Goal: Task Accomplishment & Management: Complete application form

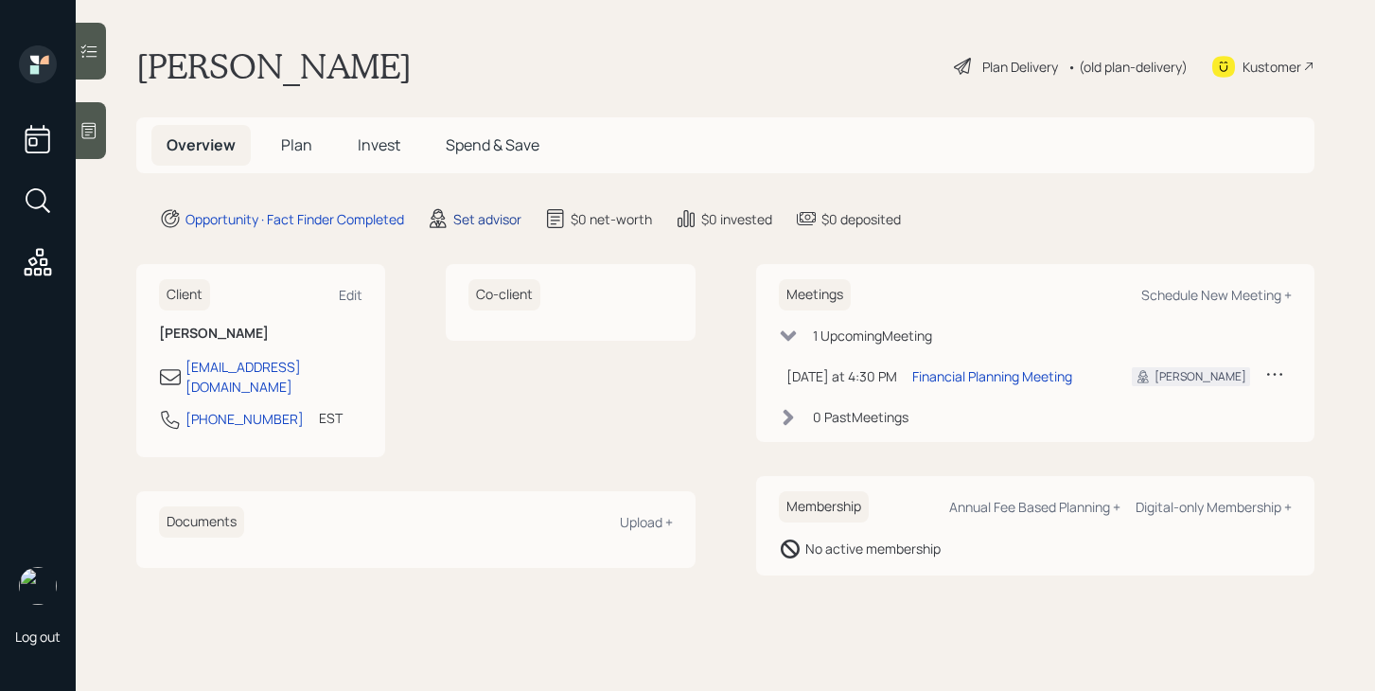
click at [502, 221] on div "Set advisor" at bounding box center [487, 219] width 68 height 20
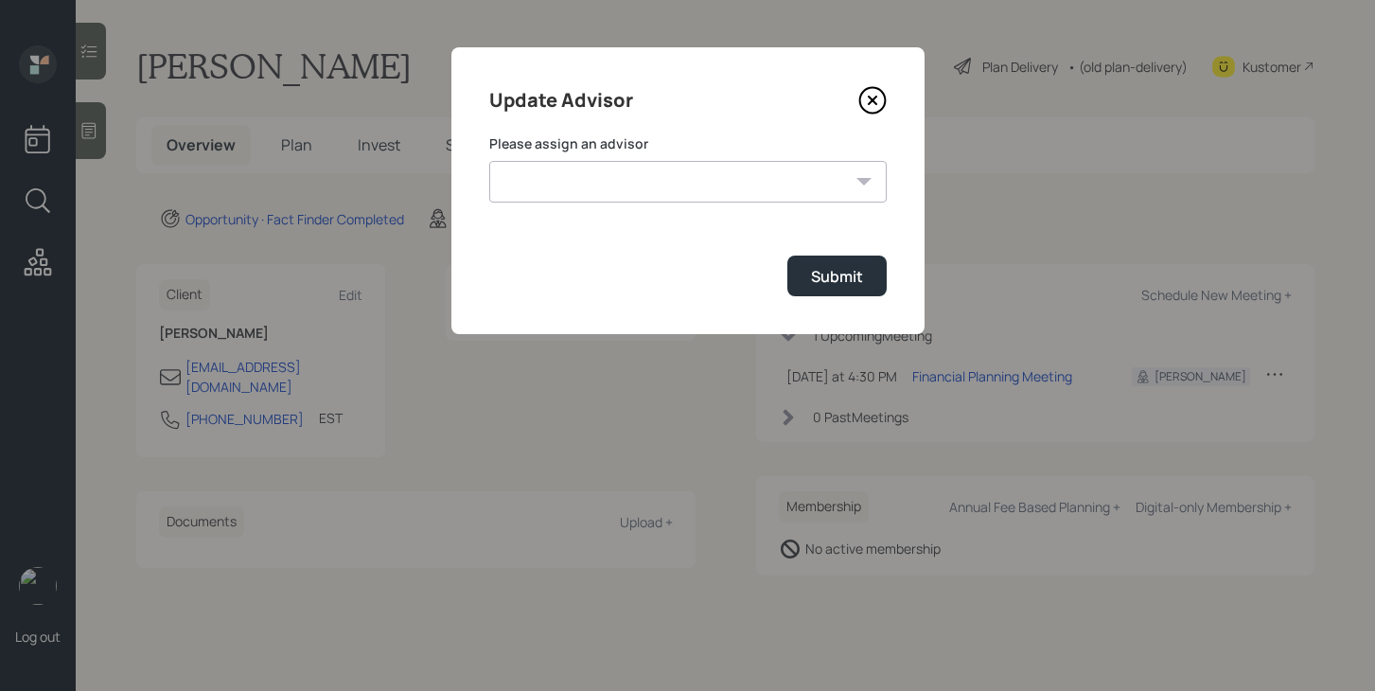
click at [612, 178] on select "[PERSON_NAME] [PERSON_NAME] End [PERSON_NAME] [PERSON_NAME] [PERSON_NAME] [PERS…" at bounding box center [688, 182] width 398 height 42
select select "bffa7908-1b2a-4c79-9bb6-f0ec9aed22d3"
click at [489, 161] on select "[PERSON_NAME] [PERSON_NAME] End [PERSON_NAME] [PERSON_NAME] [PERSON_NAME] [PERS…" at bounding box center [688, 182] width 398 height 42
click at [819, 283] on div "Submit" at bounding box center [837, 276] width 52 height 21
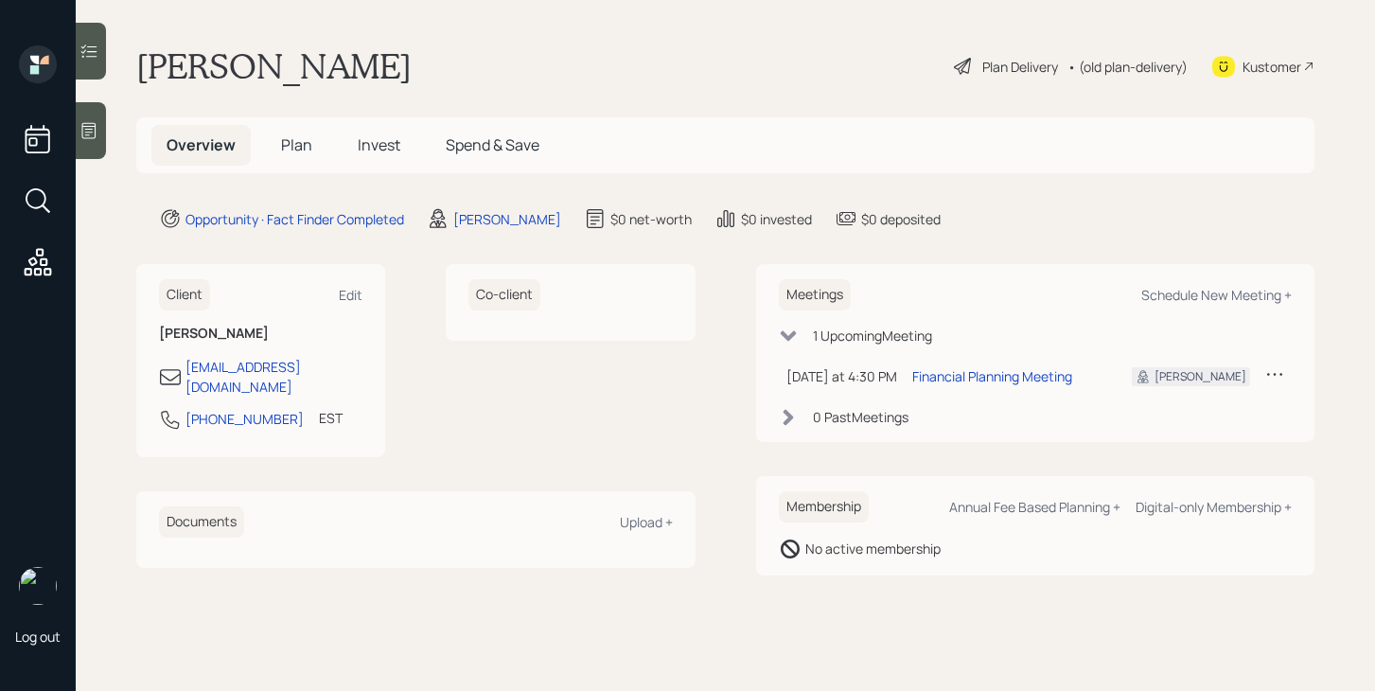
click at [97, 123] on icon at bounding box center [89, 130] width 19 height 19
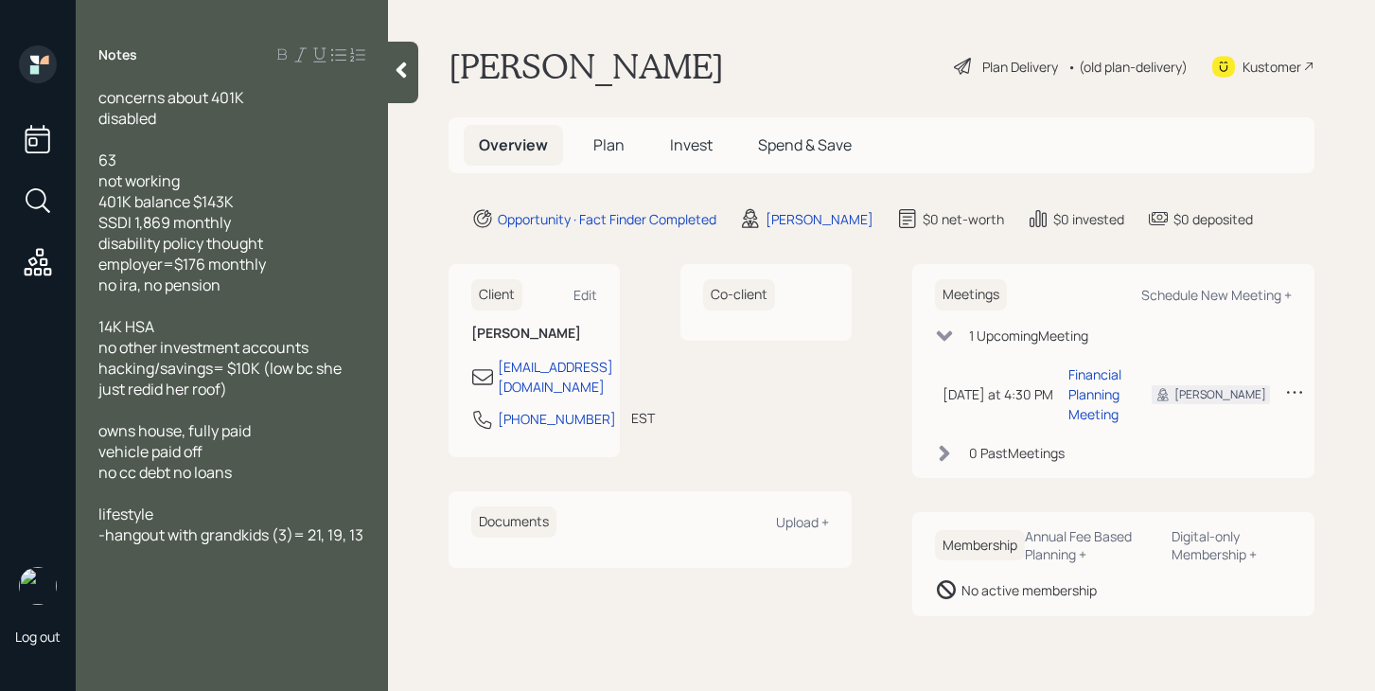
click at [605, 142] on span "Plan" at bounding box center [608, 144] width 31 height 21
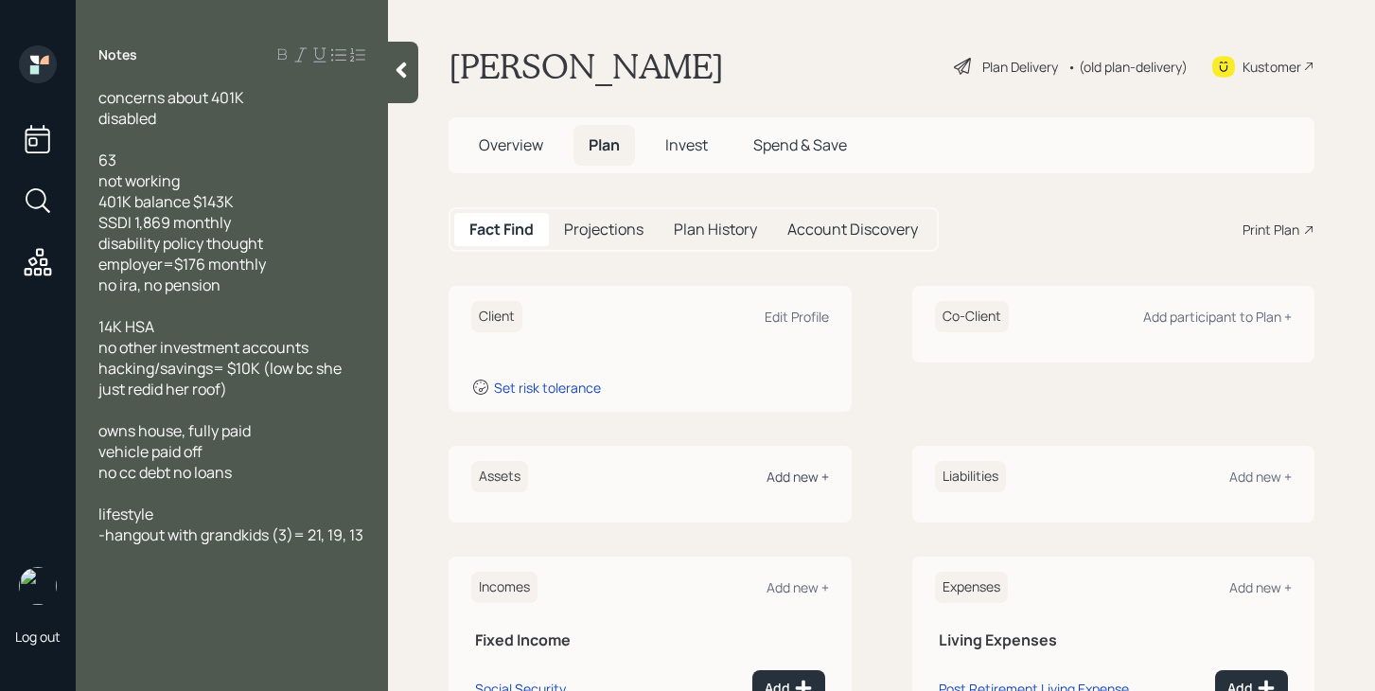
click at [794, 484] on div "Add new +" at bounding box center [798, 477] width 62 height 18
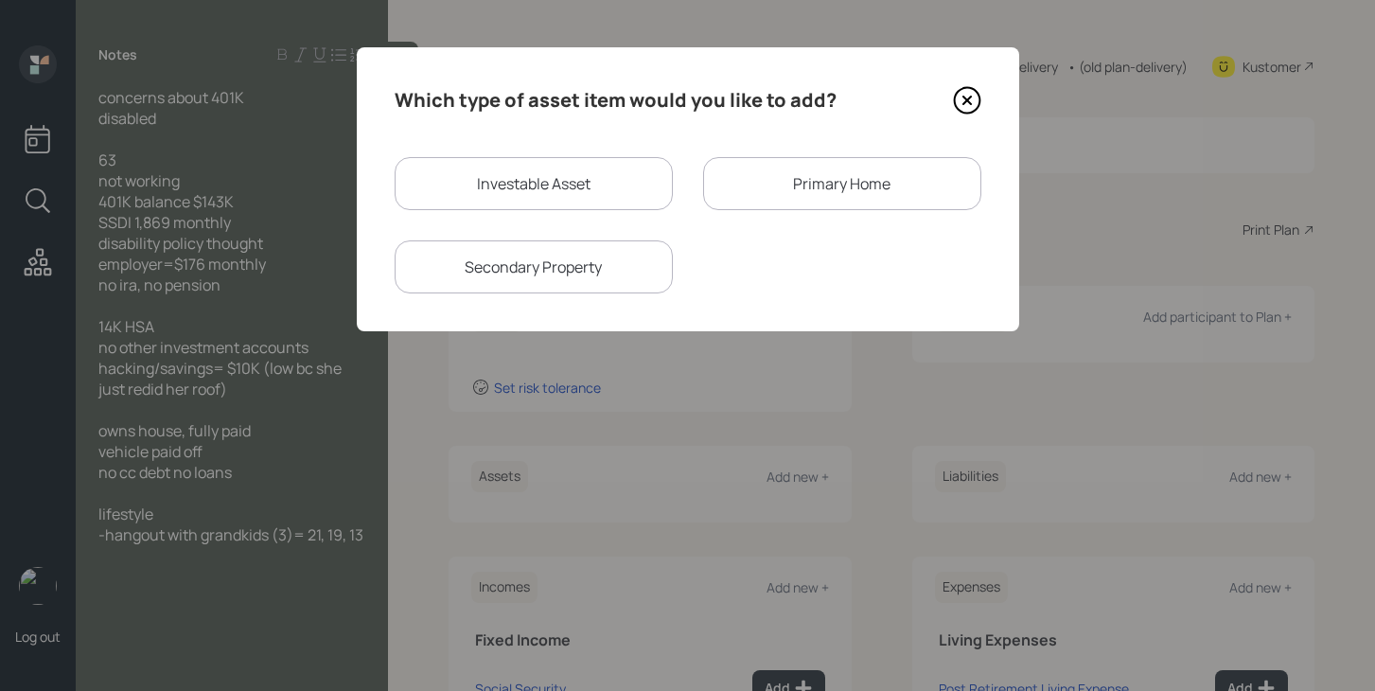
click at [547, 168] on div "Investable Asset" at bounding box center [534, 183] width 278 height 53
select select "taxable"
select select "balanced"
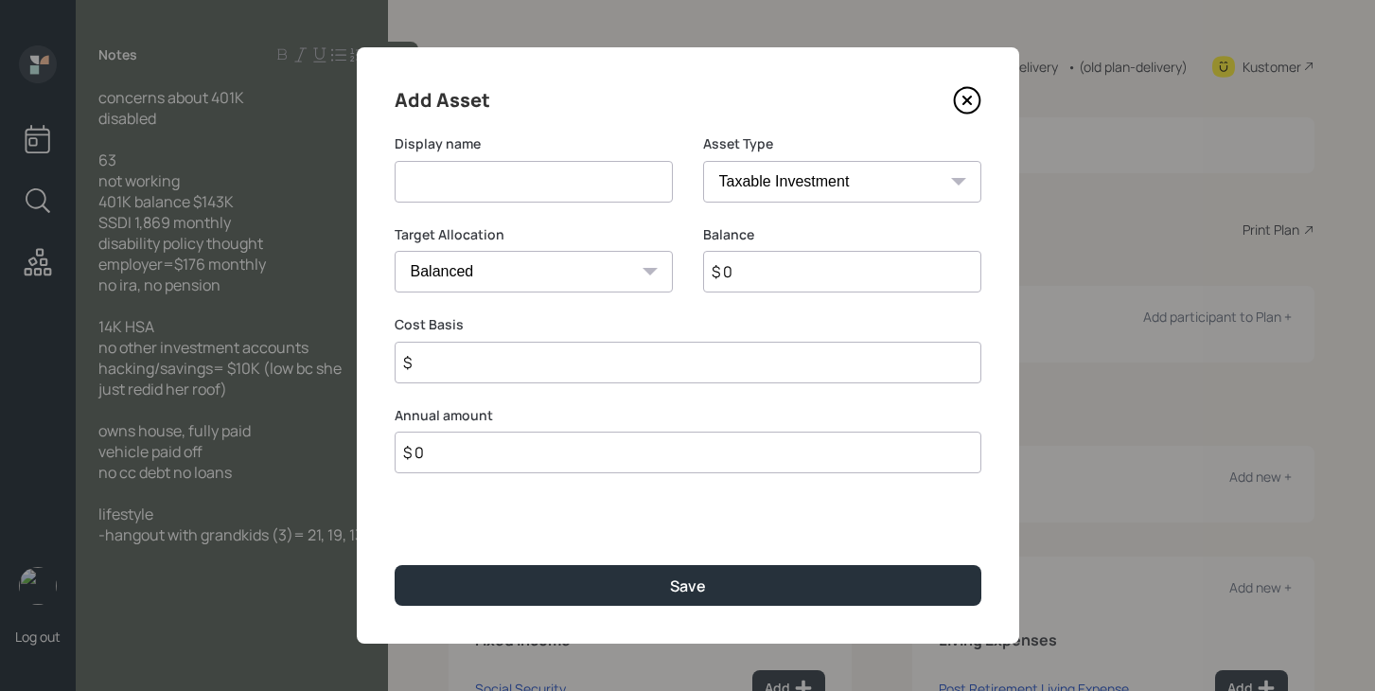
click at [542, 189] on input at bounding box center [534, 182] width 278 height 42
type input "401k"
click at [806, 161] on select "SEP [PERSON_NAME] IRA 401(k) [PERSON_NAME] 401(k) 403(b) [PERSON_NAME] 403(b) 4…" at bounding box center [842, 182] width 278 height 42
select select "company_sponsored"
click at [703, 161] on select "SEP [PERSON_NAME] IRA 401(k) [PERSON_NAME] 401(k) 403(b) [PERSON_NAME] 403(b) 4…" at bounding box center [842, 182] width 278 height 42
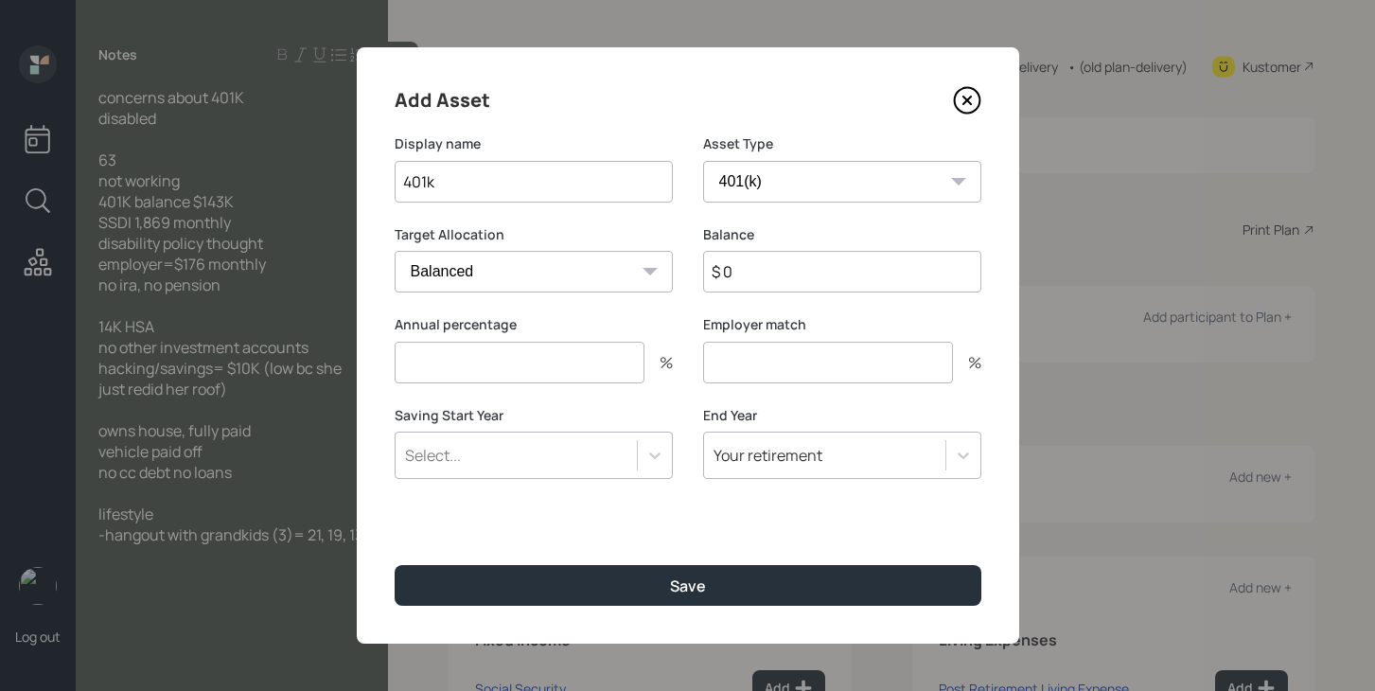
click at [763, 270] on input "$ 0" at bounding box center [842, 272] width 278 height 42
type input "$ 143,000"
click at [616, 359] on input "number" at bounding box center [520, 363] width 250 height 42
type input "0"
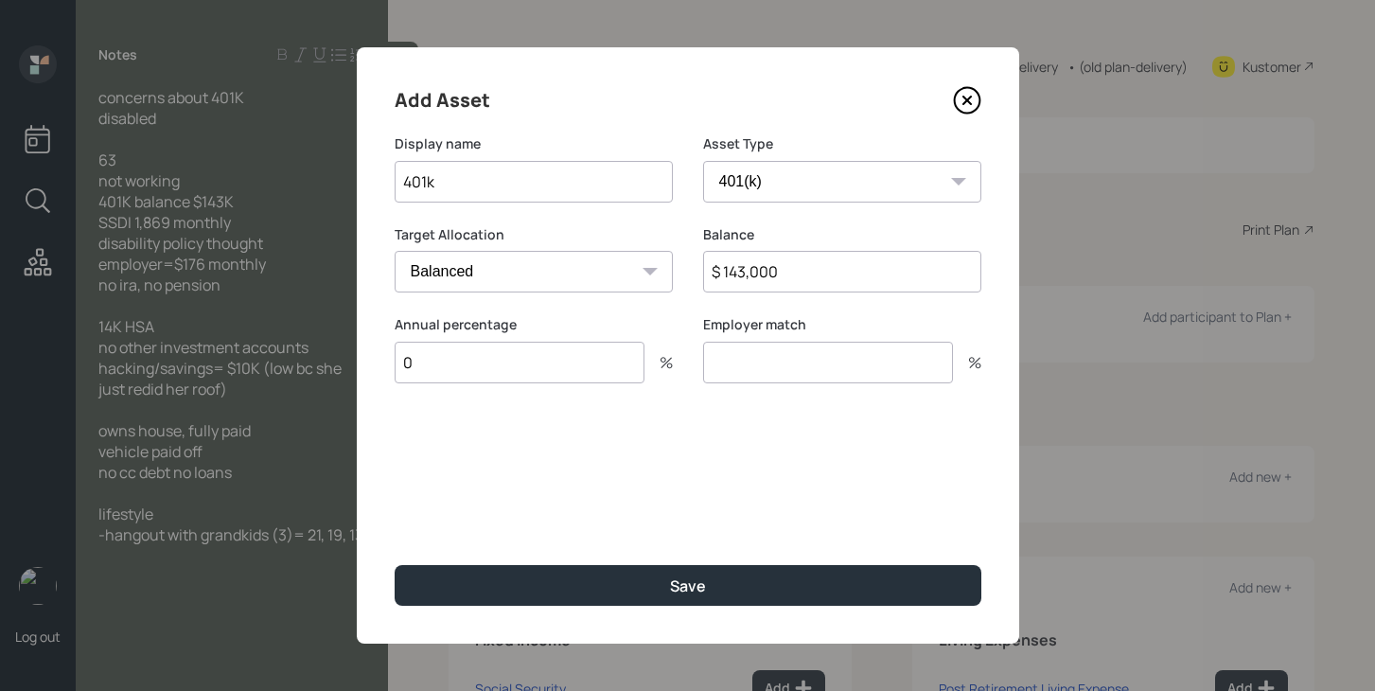
click at [752, 376] on input "number" at bounding box center [828, 363] width 250 height 42
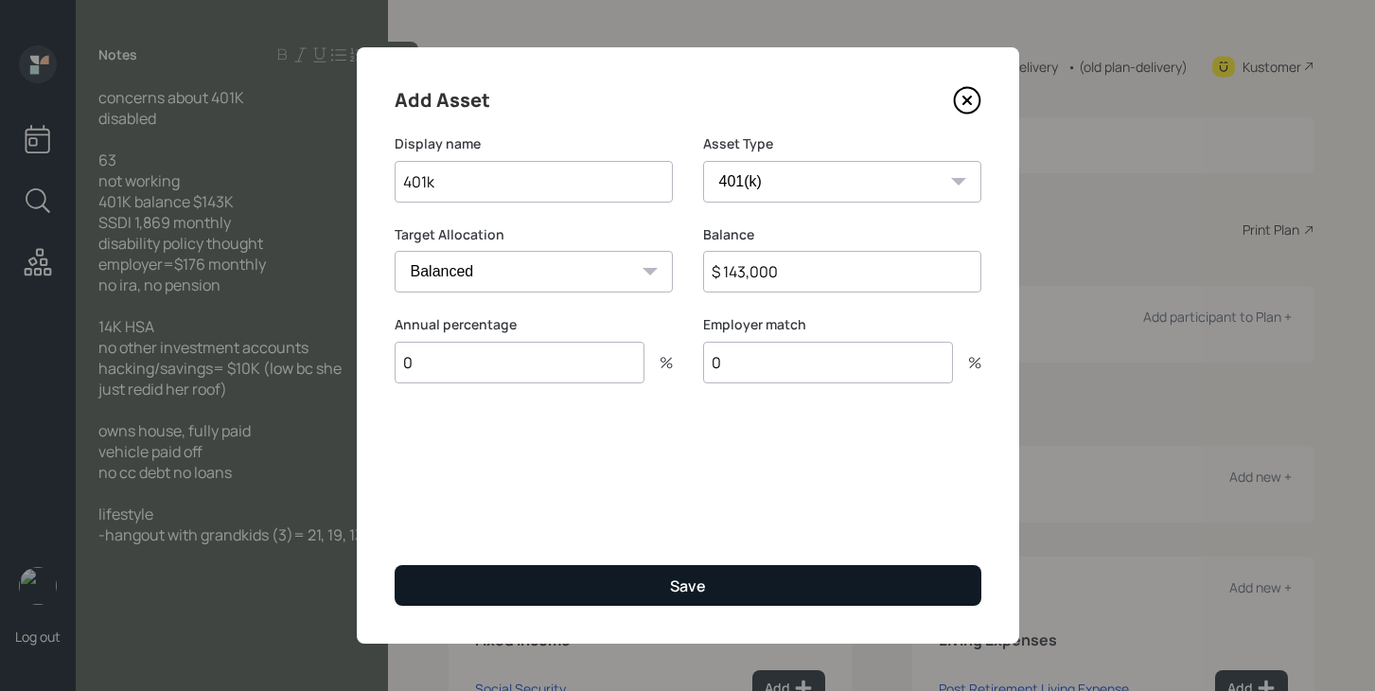
type input "0"
click at [654, 580] on button "Save" at bounding box center [688, 585] width 587 height 41
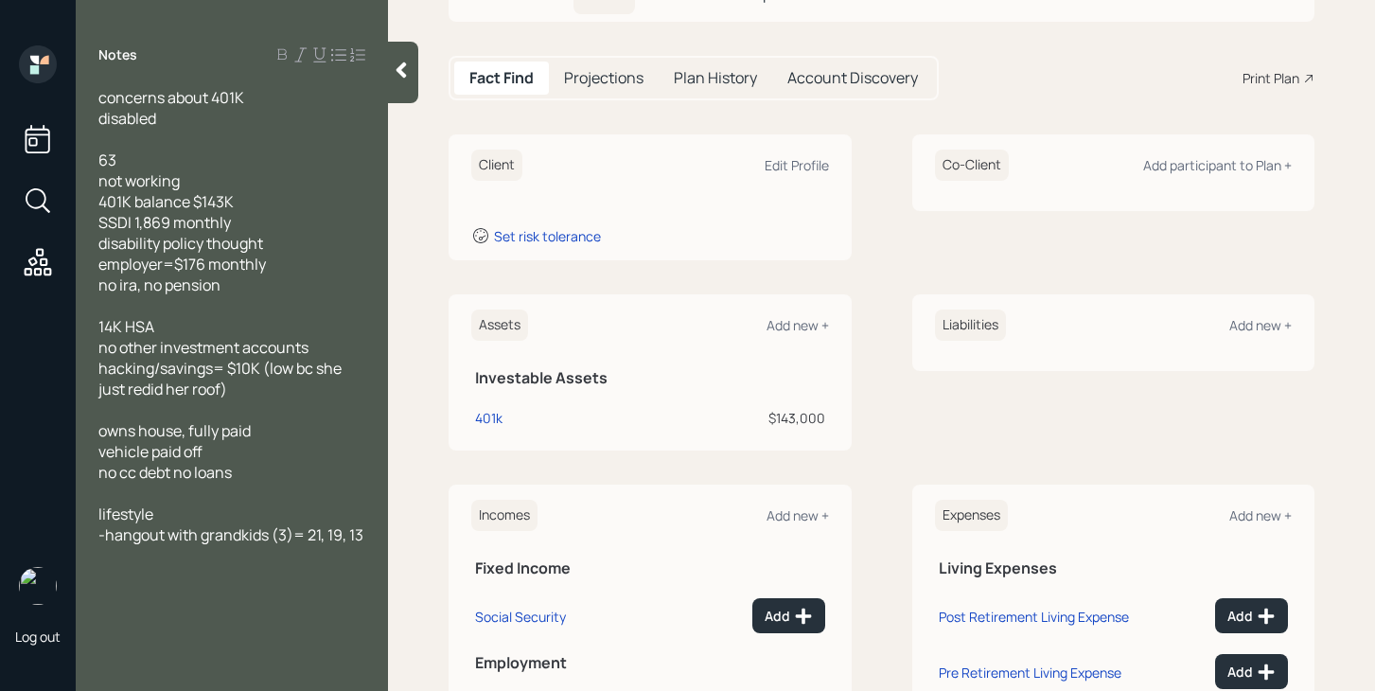
scroll to position [154, 0]
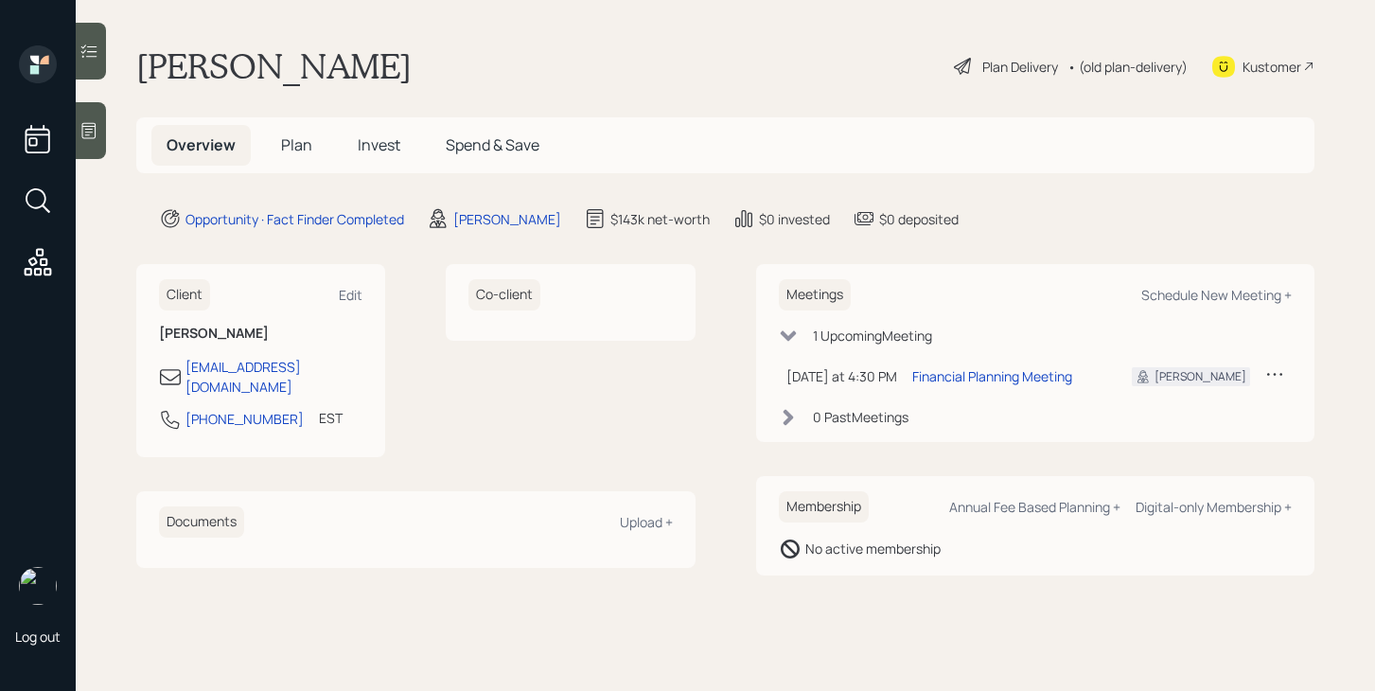
click at [97, 134] on icon at bounding box center [89, 130] width 19 height 19
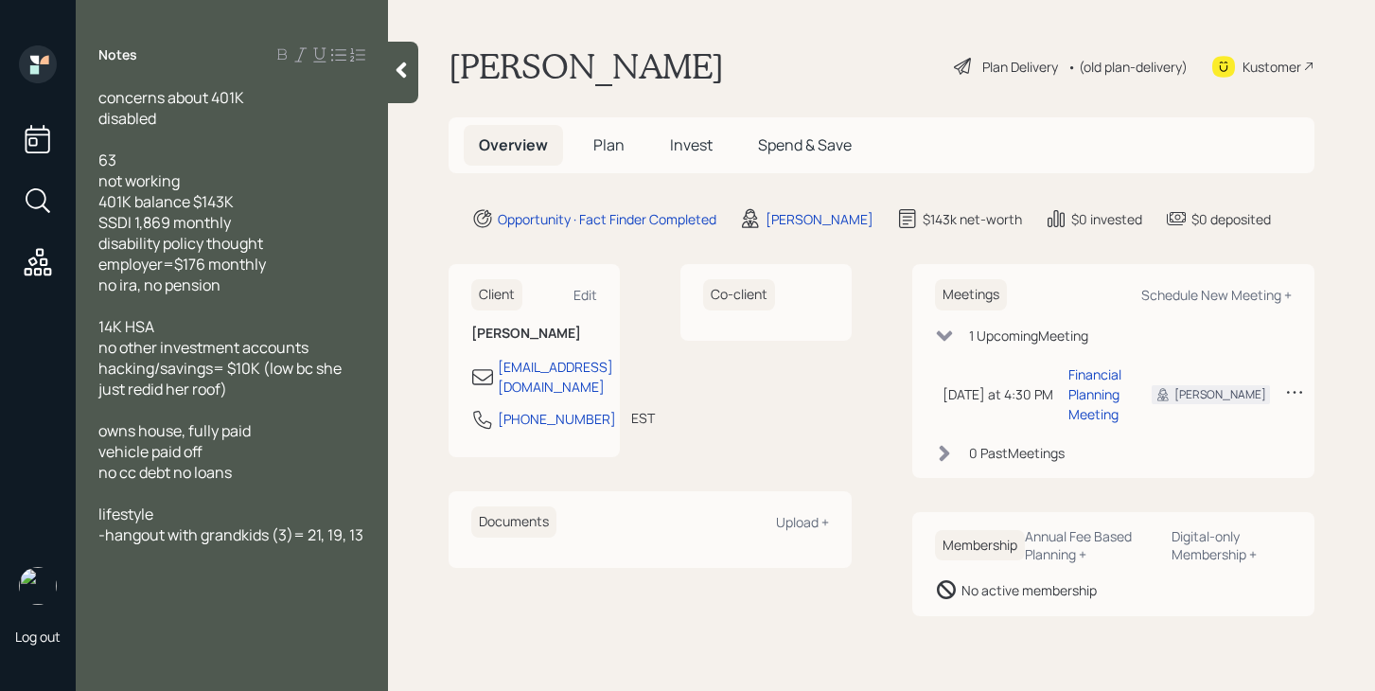
click at [603, 144] on span "Plan" at bounding box center [608, 144] width 31 height 21
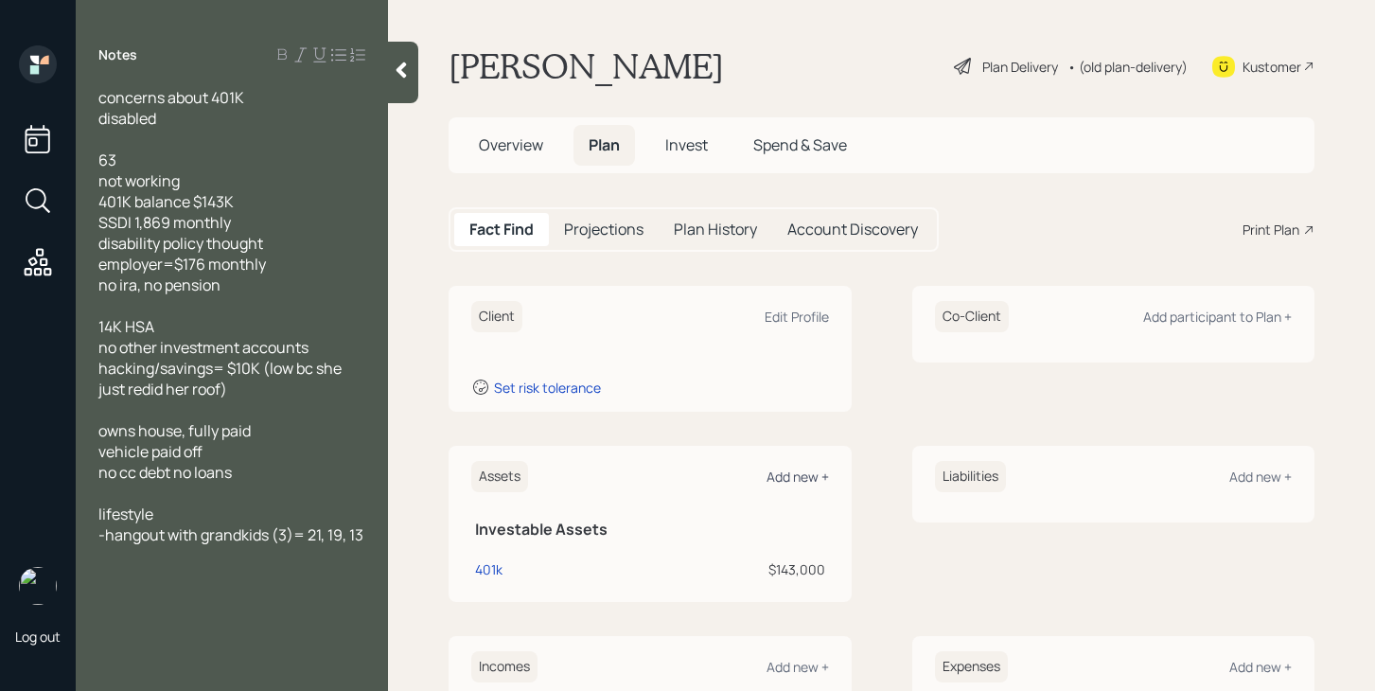
click at [793, 483] on div "Add new +" at bounding box center [798, 477] width 62 height 18
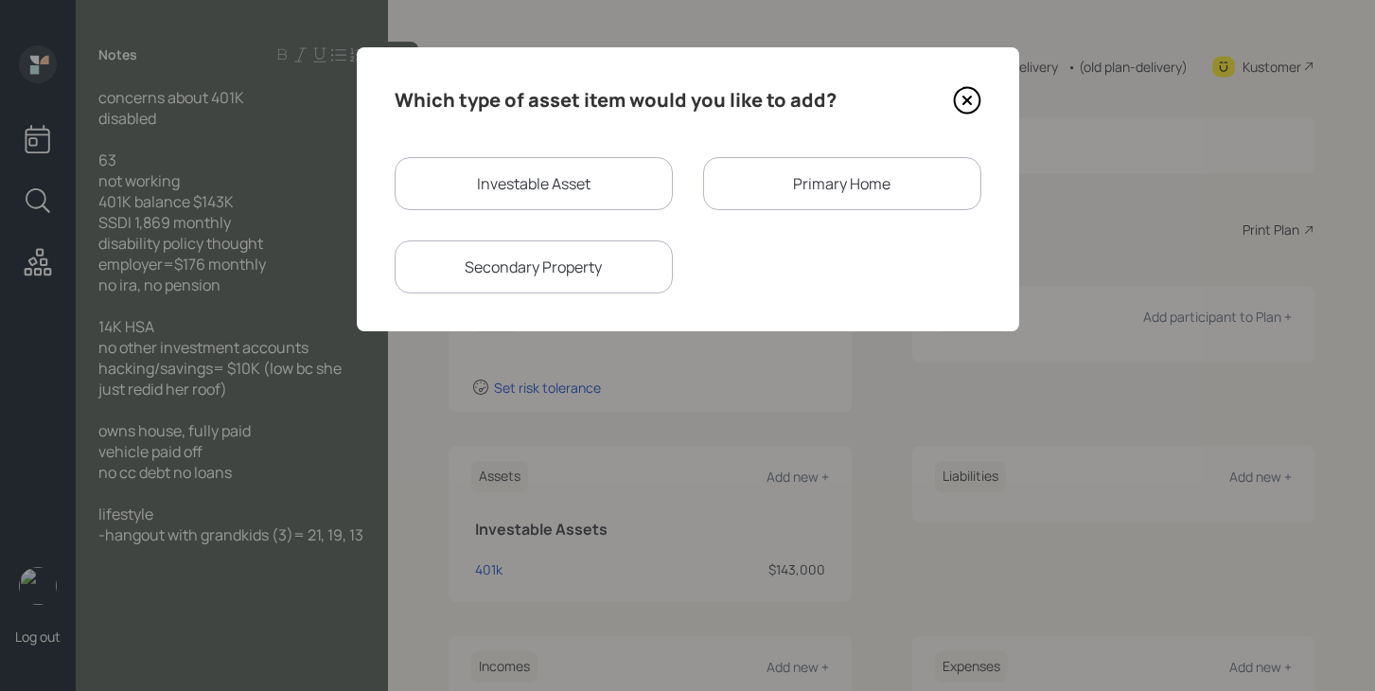
click at [581, 201] on div "Investable Asset" at bounding box center [534, 183] width 278 height 53
select select "taxable"
select select "balanced"
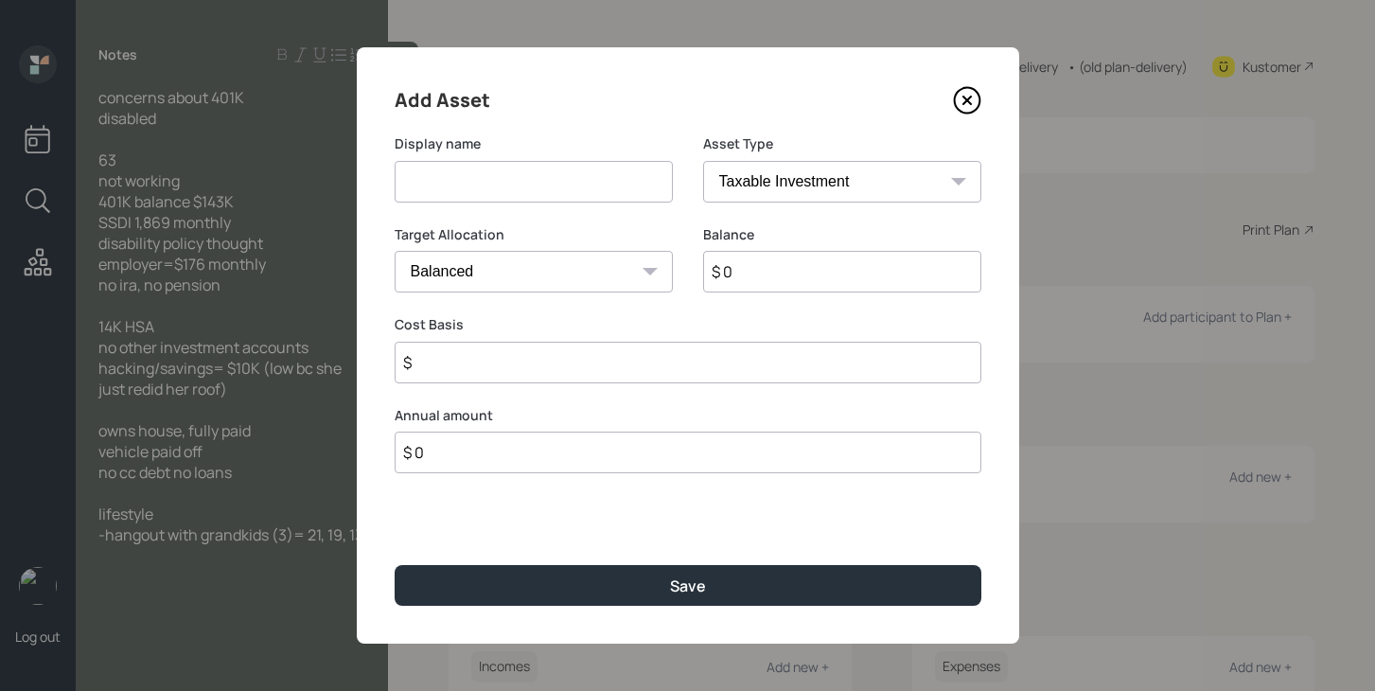
click at [581, 201] on input at bounding box center [534, 182] width 278 height 42
type input "HSA"
click at [830, 183] on select "SEP [PERSON_NAME] IRA 401(k) [PERSON_NAME] 401(k) 403(b) [PERSON_NAME] 403(b) 4…" at bounding box center [842, 182] width 278 height 42
select select "hsa"
click at [703, 161] on select "SEP [PERSON_NAME] IRA 401(k) [PERSON_NAME] 401(k) 403(b) [PERSON_NAME] 403(b) 4…" at bounding box center [842, 182] width 278 height 42
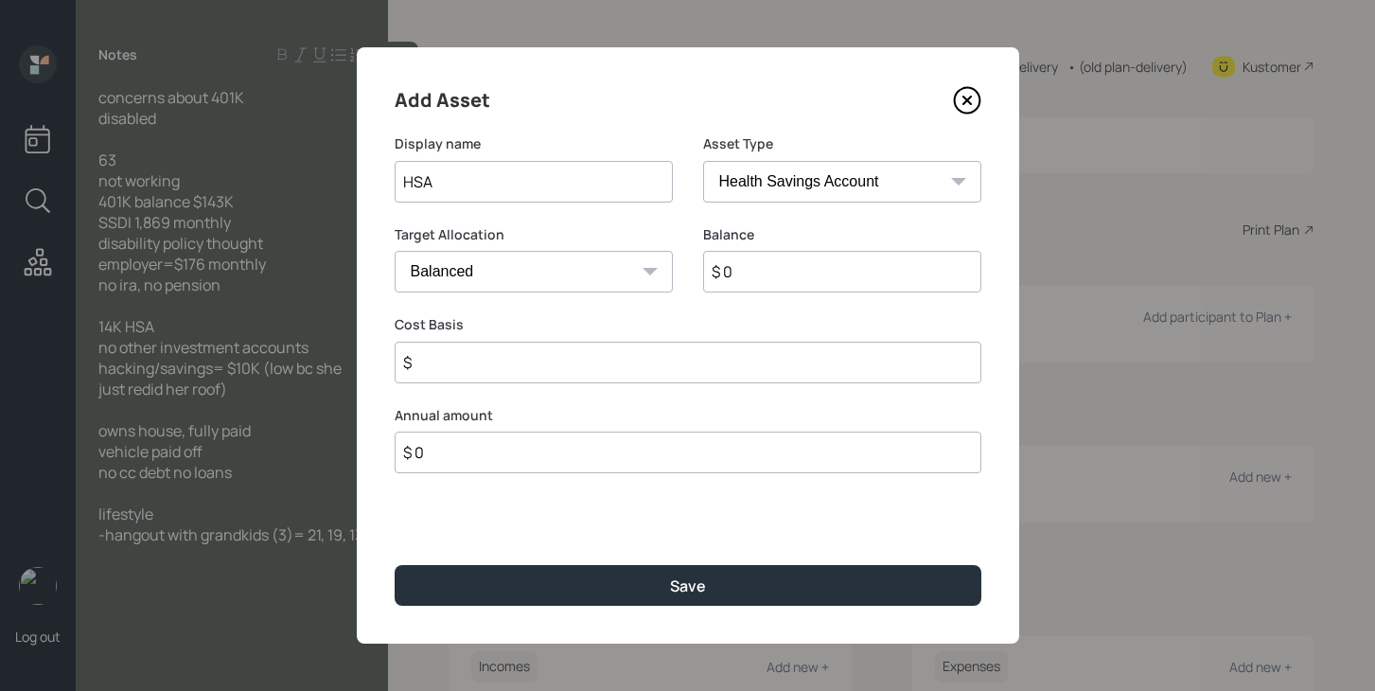
type input "$"
click at [791, 269] on input "$ 0" at bounding box center [842, 272] width 278 height 42
click at [791, 270] on input "$ 0" at bounding box center [842, 272] width 278 height 42
type input "$ 14,000"
click at [789, 363] on input "$" at bounding box center [688, 363] width 587 height 42
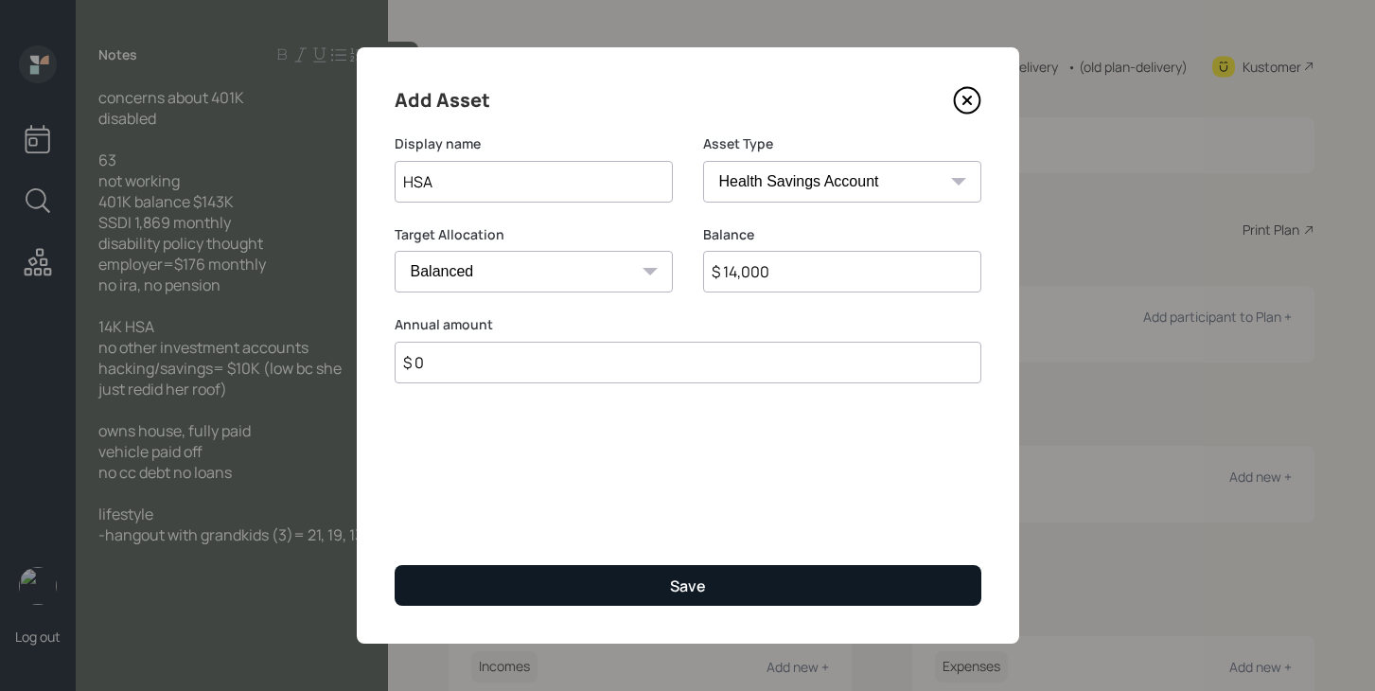
type input "$ 0"
click at [687, 589] on div "Save" at bounding box center [688, 586] width 36 height 21
